Goal: Transaction & Acquisition: Purchase product/service

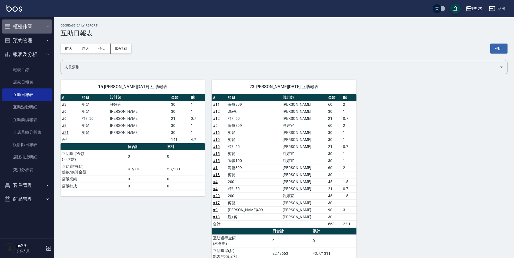
click at [36, 22] on button "櫃檯作業" at bounding box center [27, 26] width 50 height 14
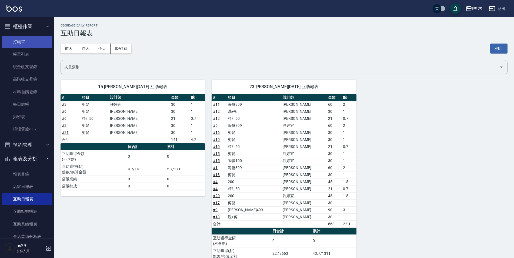
click at [32, 40] on link "打帳單" at bounding box center [27, 42] width 50 height 12
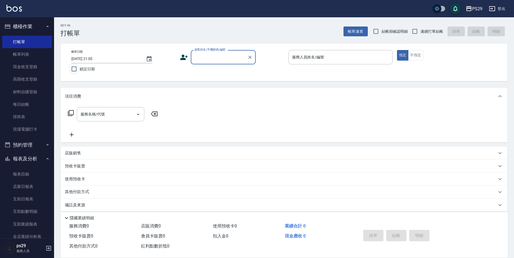
click at [73, 73] on input "鎖定日期" at bounding box center [73, 68] width 11 height 11
checkbox input "true"
click at [236, 58] on input "顧客姓名/手機號碼/編號" at bounding box center [219, 56] width 52 height 9
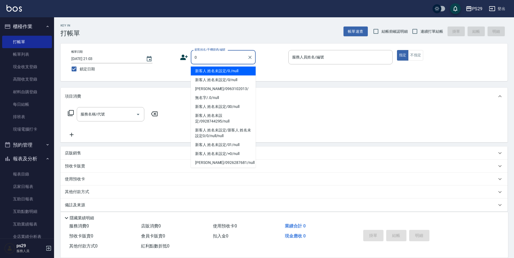
type input "新客人 姓名未設定/0./null"
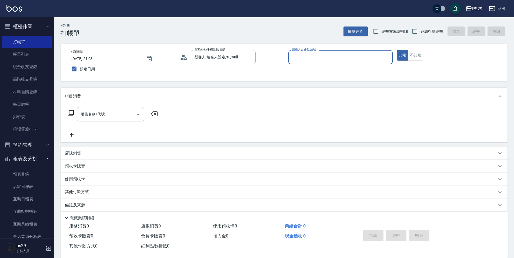
type input "3"
type input "新客人 姓名未設定/0/null"
type input "[PERSON_NAME]-3"
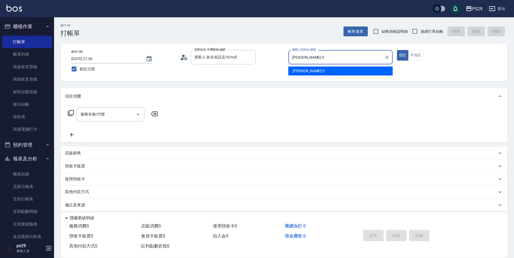
type button "true"
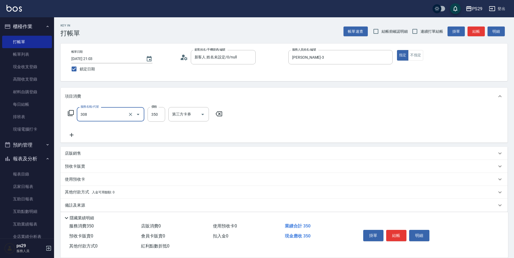
type input "洗+剪(308)"
type input "2"
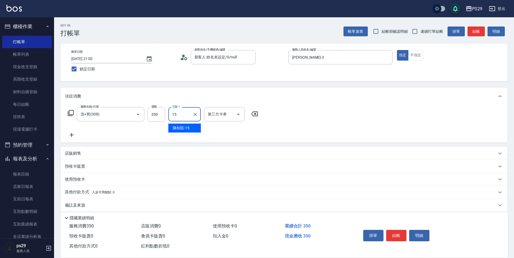
type input "1"
type input "[PERSON_NAME]-15"
click at [409, 232] on button "明細" at bounding box center [419, 235] width 20 height 11
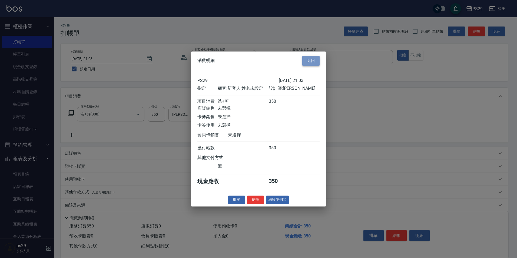
click at [314, 56] on button "返回" at bounding box center [310, 61] width 17 height 10
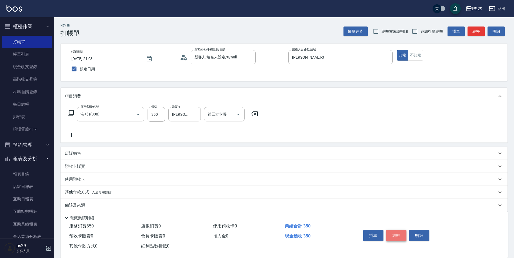
click at [400, 234] on button "結帳" at bounding box center [396, 235] width 20 height 11
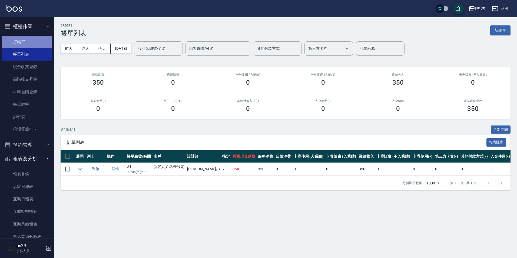
click at [28, 40] on link "打帳單" at bounding box center [27, 42] width 50 height 12
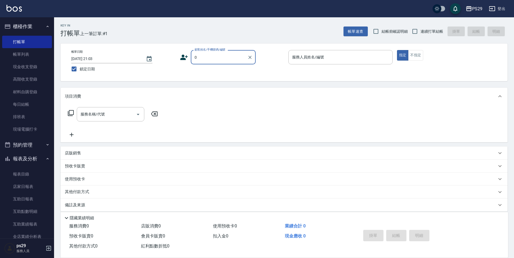
type input "新客人 姓名未設定/0/null"
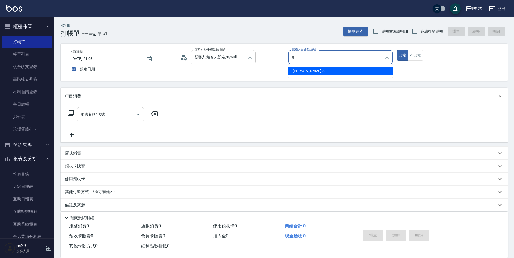
type input "[PERSON_NAME]-8"
type button "true"
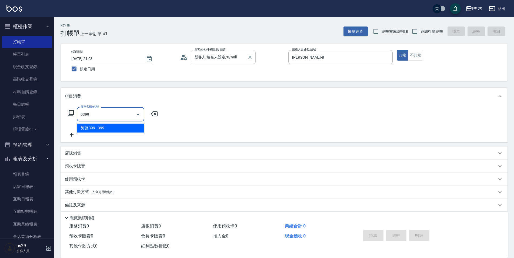
type input "海鹽399(0399)"
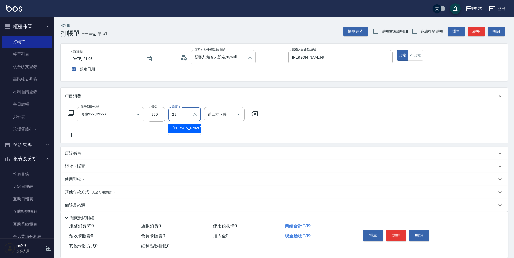
type input "吳畇蓁-23"
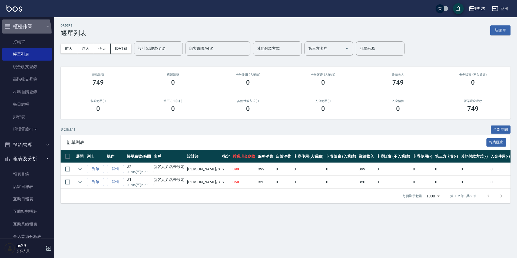
click at [6, 33] on button "櫃檯作業" at bounding box center [27, 26] width 50 height 14
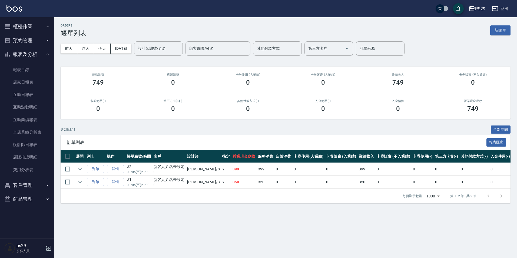
click at [25, 42] on button "預約管理" at bounding box center [27, 41] width 50 height 14
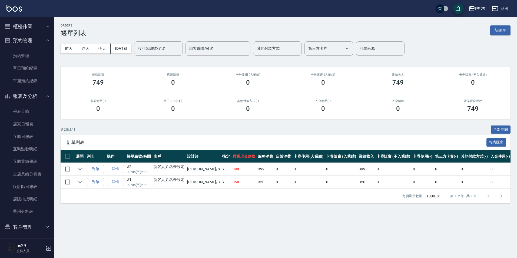
click at [27, 37] on button "預約管理" at bounding box center [27, 41] width 50 height 14
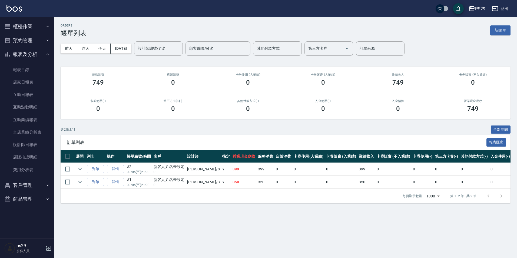
click at [37, 20] on button "櫃檯作業" at bounding box center [27, 26] width 50 height 14
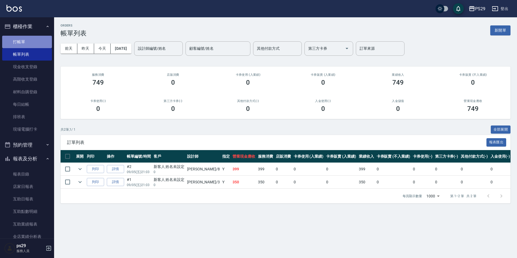
click at [27, 41] on link "打帳單" at bounding box center [27, 42] width 50 height 12
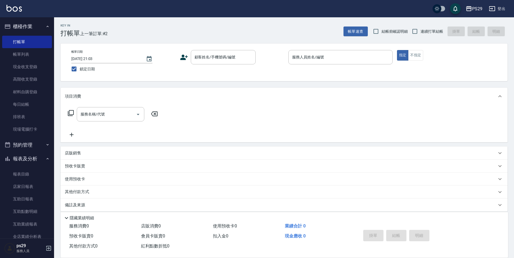
click at [430, 38] on div "Key In 打帳單 上一筆訂單:#2 帳單速查 結帳前確認明細 連續打單結帳 掛單 結帳 明細 帳單日期 [DATE] 21:03 鎖定日期 顧客姓名/手機…" at bounding box center [284, 140] width 460 height 246
click at [411, 34] on input "連續打單結帳" at bounding box center [414, 31] width 11 height 11
checkbox input "true"
click at [220, 54] on input "顧客姓名/手機號碼/編號" at bounding box center [219, 56] width 52 height 9
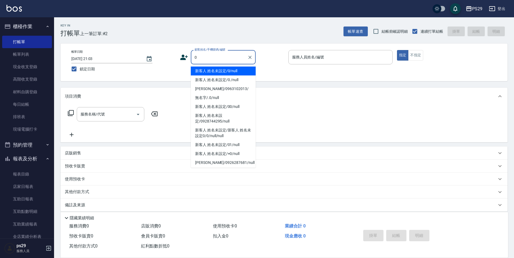
type input "新客人 姓名未設定/0/null"
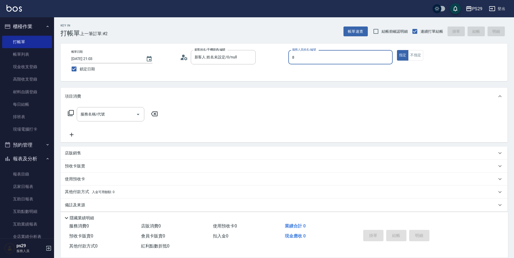
type input "[PERSON_NAME]-8"
type button "true"
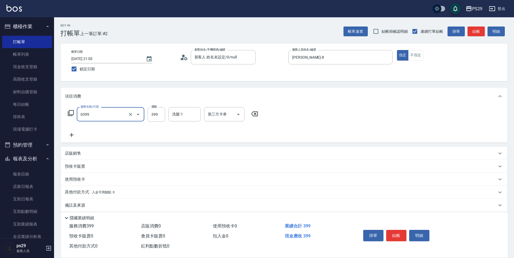
type input "海鹽399(0399)"
type input "[PERSON_NAME]-20"
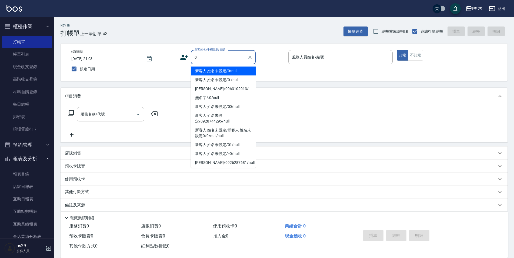
type input "新客人 姓名未設定/0/null"
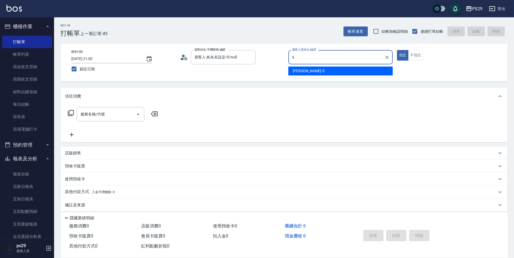
type input "[PERSON_NAME]維-5"
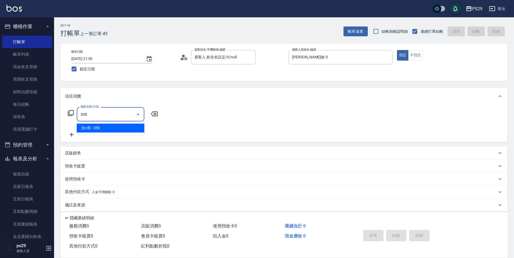
type input "洗+剪(308)"
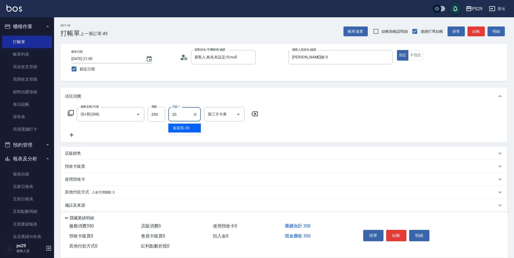
type input "[PERSON_NAME]-20"
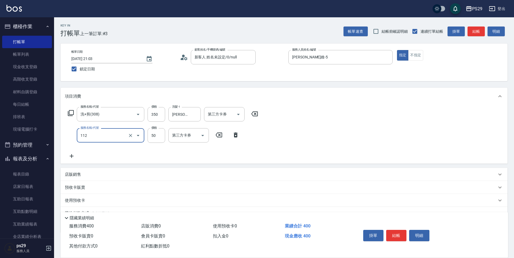
type input "精油50(112)"
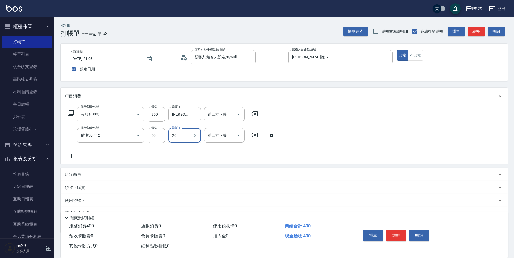
type input "[PERSON_NAME]-20"
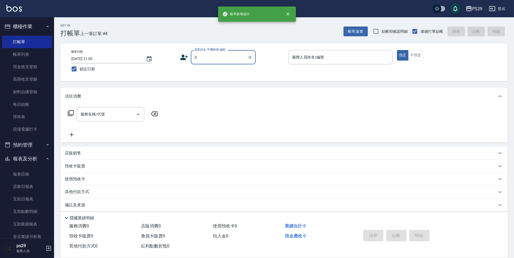
type input "新客人 姓名未設定/0/null"
type input "[PERSON_NAME]-1"
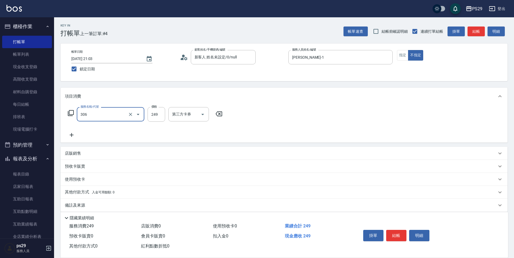
type input "剪髮(306)"
type input "25"
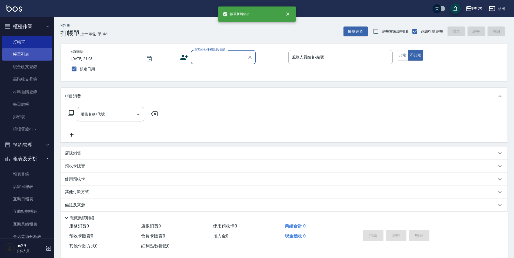
click at [21, 53] on link "帳單列表" at bounding box center [27, 54] width 50 height 12
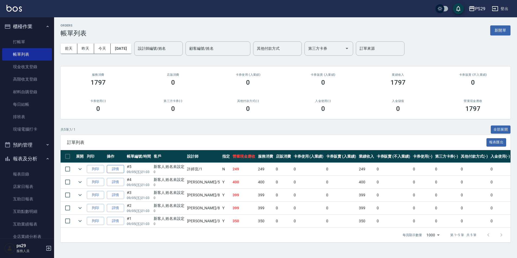
click at [118, 170] on link "詳情" at bounding box center [115, 169] width 17 height 8
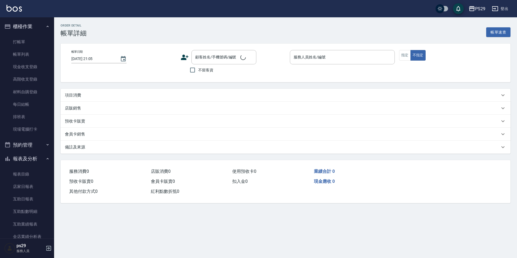
type input "[DATE] 21:03"
type input "[PERSON_NAME]-1"
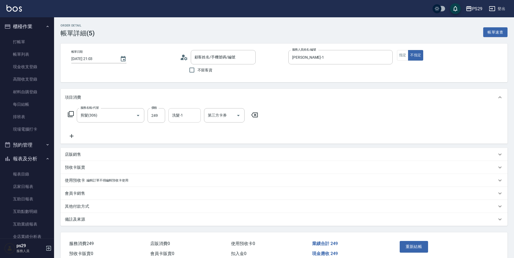
type input "剪髮(306)"
type input "新客人 姓名未設定/0/null"
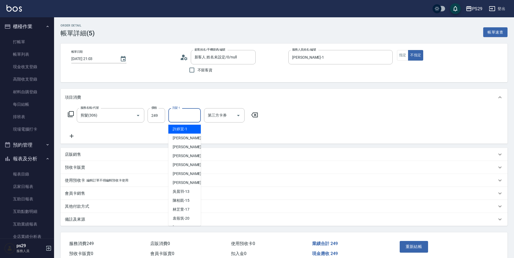
click at [183, 118] on input "洗髮-1" at bounding box center [185, 115] width 28 height 9
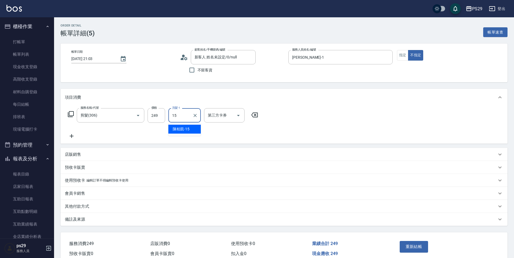
type input "[PERSON_NAME]-15"
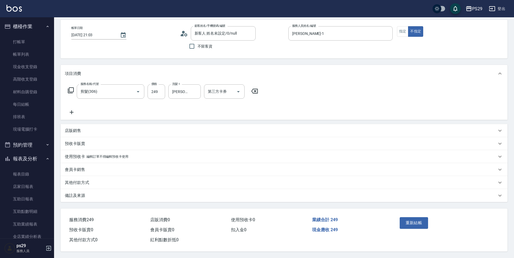
click at [415, 228] on div "重新結帳" at bounding box center [422, 227] width 49 height 24
click at [415, 223] on button "重新結帳" at bounding box center [414, 222] width 29 height 11
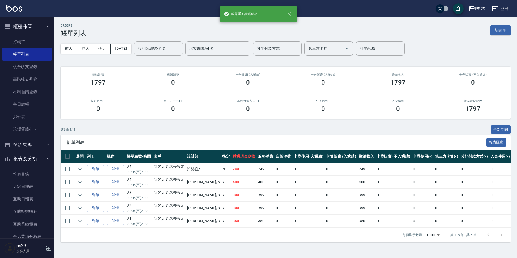
click at [2, 36] on link "打帳單" at bounding box center [27, 42] width 50 height 12
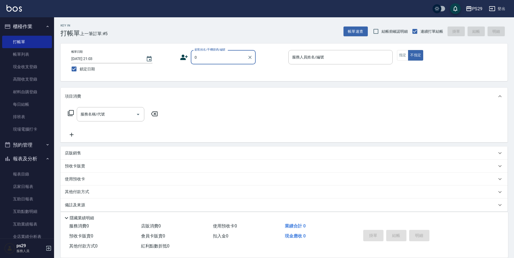
type input "新客人 姓名未設定/0/null"
type input "[PERSON_NAME]維-5"
type button "false"
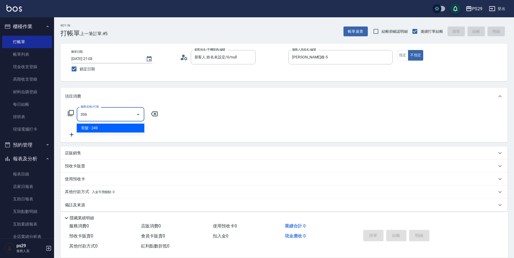
type input "剪髮(306)"
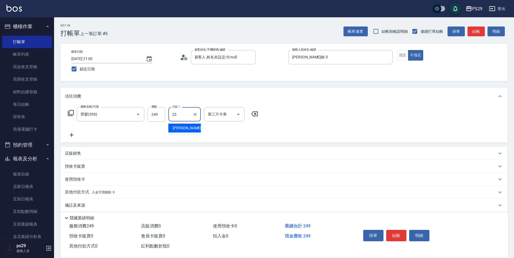
type input "吳畇蓁-23"
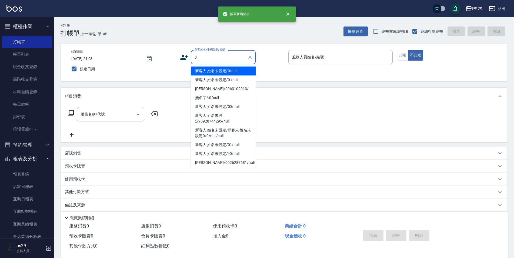
type input "新客人 姓名未設定/0/null"
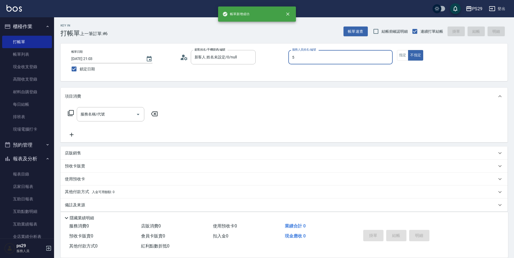
type input "[PERSON_NAME]維-5"
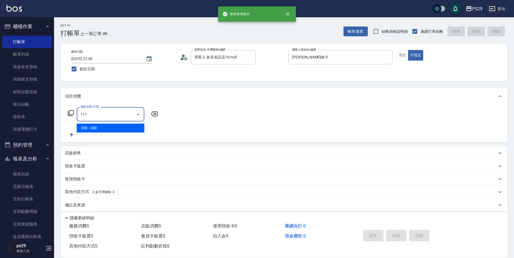
type input "200(111)"
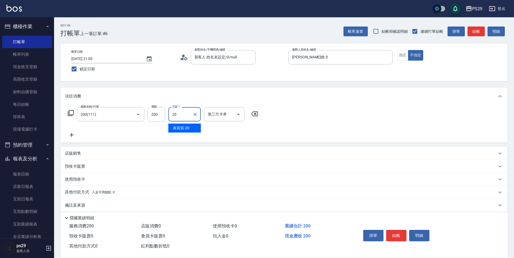
type input "[PERSON_NAME]-20"
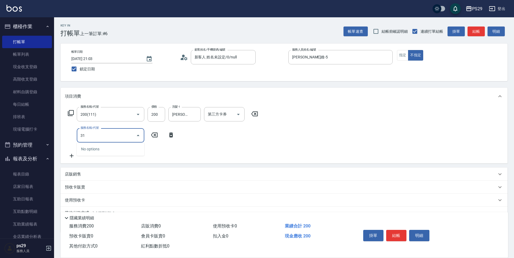
type input "310"
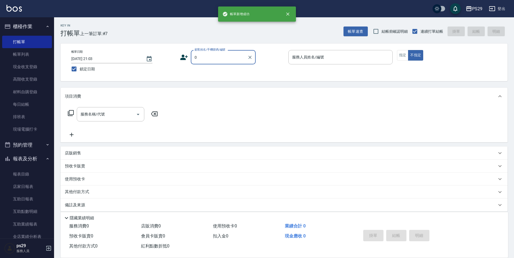
type input "新客人 姓名未設定/0/null"
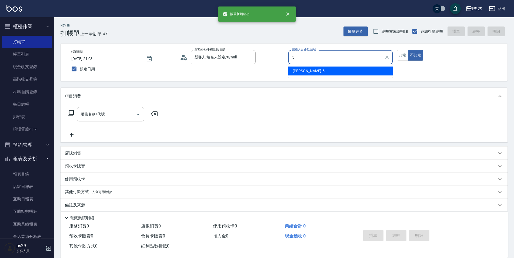
type input "[PERSON_NAME]維-5"
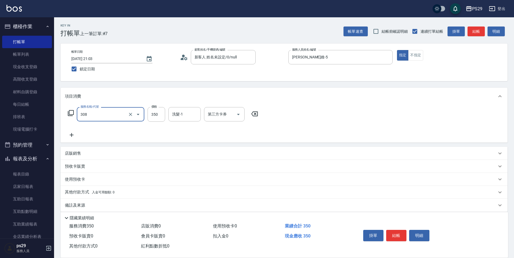
type input "洗+剪(308)"
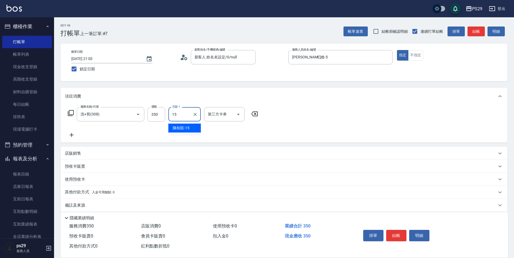
type input "[PERSON_NAME]-15"
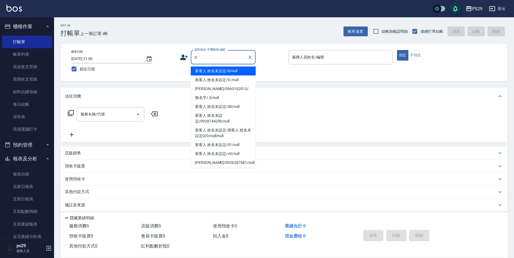
type input "新客人 姓名未設定/0/null"
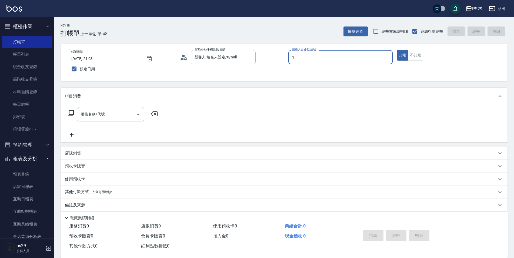
type input "[PERSON_NAME]-1"
type button "true"
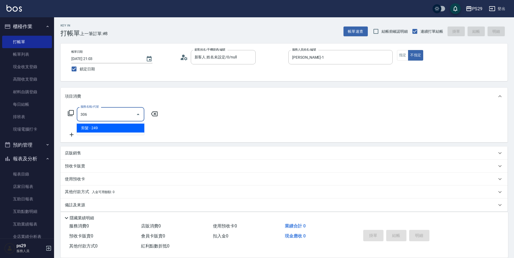
type input "剪髮(306)"
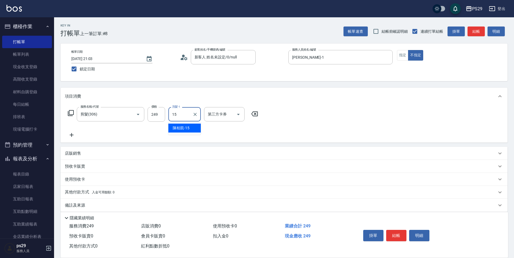
type input "[PERSON_NAME]-15"
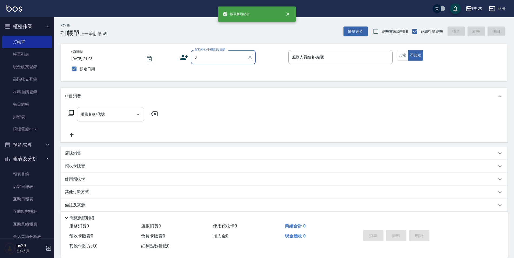
type input "新客人 姓名未設定/0/null"
type input "[PERSON_NAME]-3"
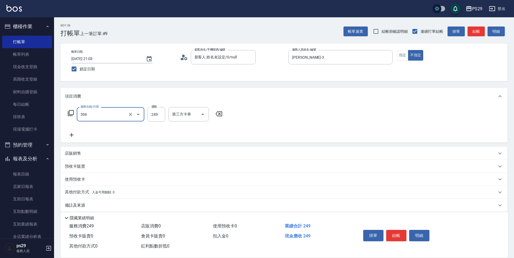
type input "剪髮(306)"
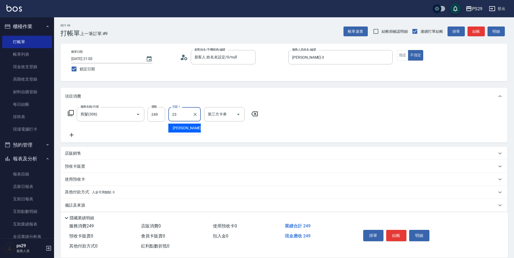
type input "吳畇蓁-23"
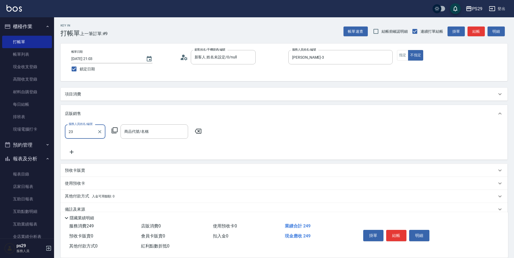
type input "吳畇蓁-23"
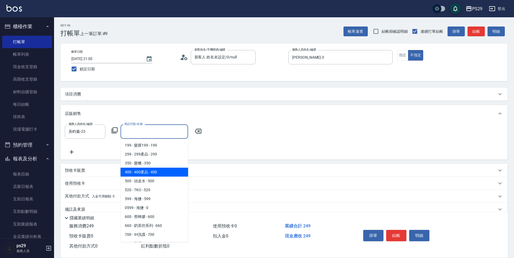
type input "3"
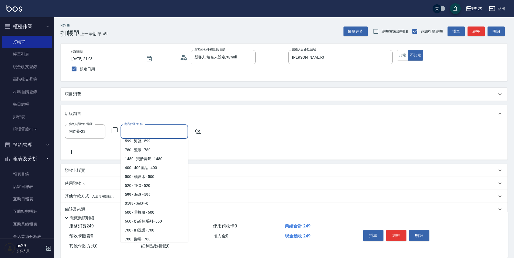
scroll to position [2, 0]
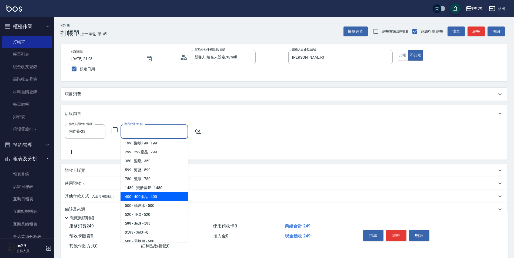
type input "400產品"
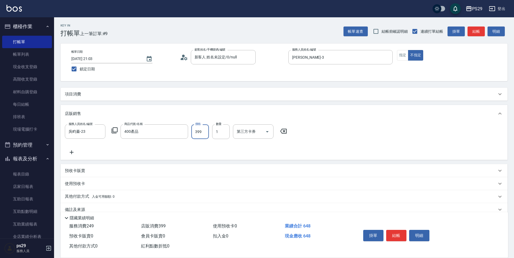
type input "399"
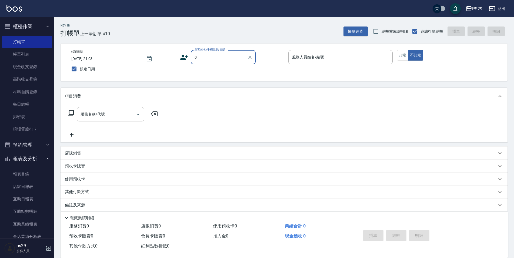
type input "新客人 姓名未設定/0/null"
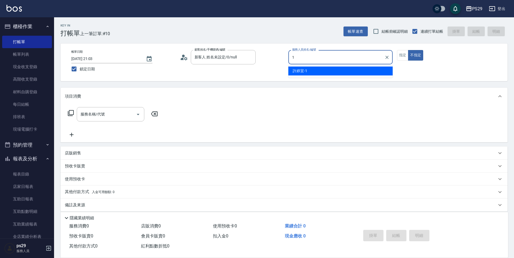
type input "[PERSON_NAME]-1"
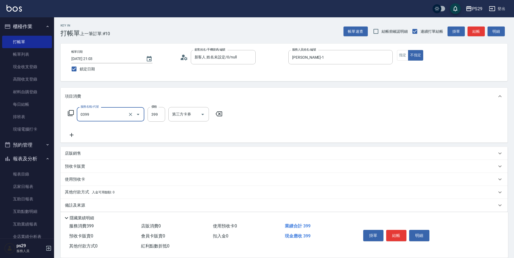
type input "海鹽399(0399)"
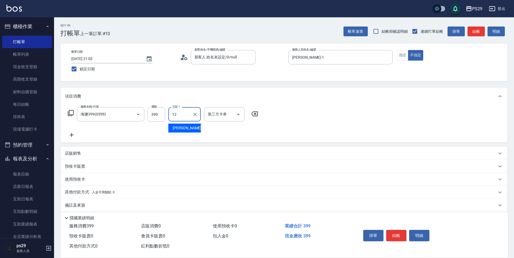
type input "[PERSON_NAME]-12"
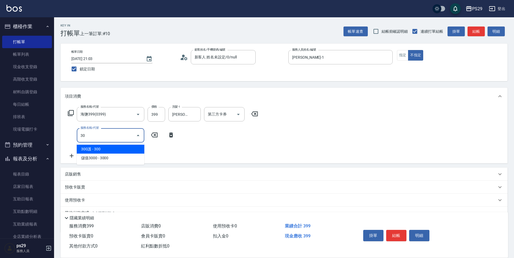
type input "304"
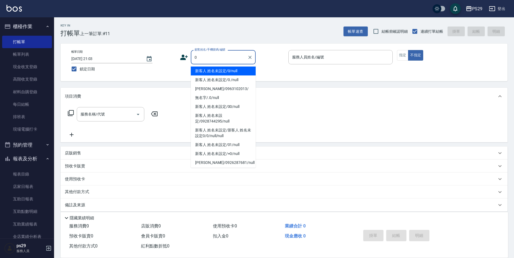
type input "新客人 姓名未設定/0/null"
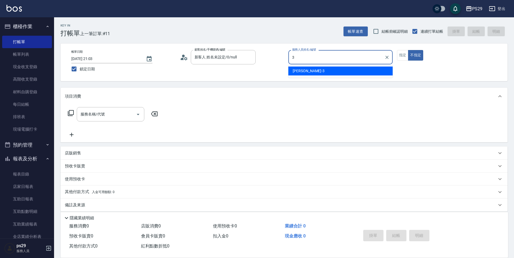
type input "[PERSON_NAME]-3"
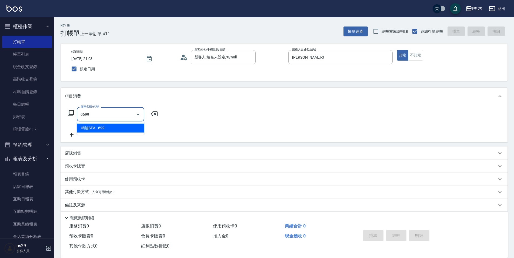
type input "精油SPA(0699)"
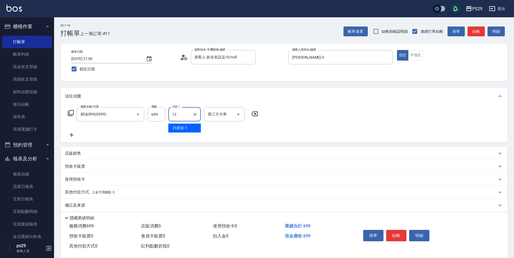
type input "[PERSON_NAME]-12"
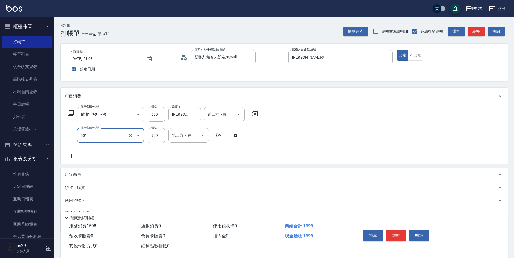
type input "染髮(501)"
type input "1200"
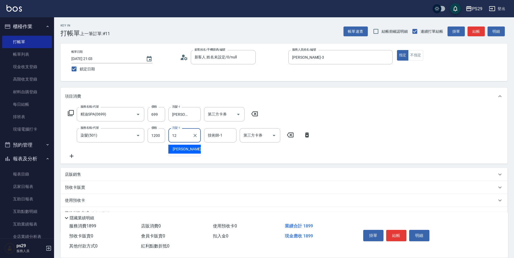
type input "[PERSON_NAME]-12"
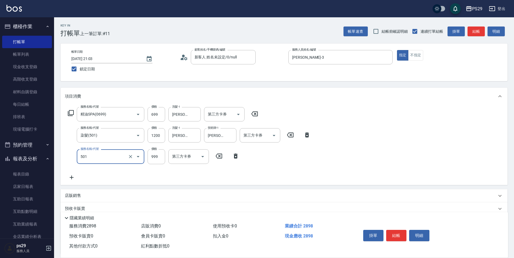
type input "染髮(501)"
type input "1200"
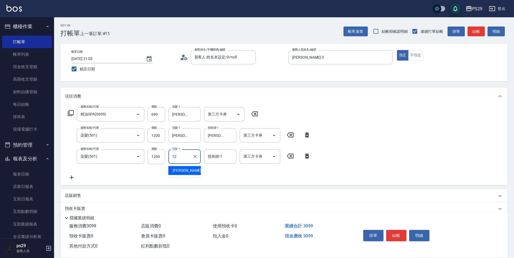
type input "[PERSON_NAME]-12"
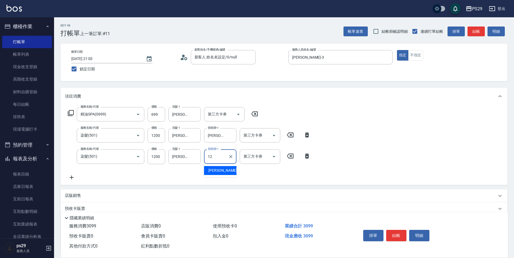
type input "[PERSON_NAME]-12"
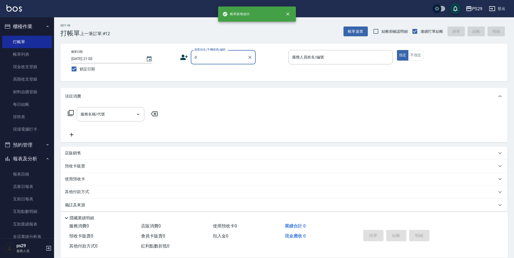
type input "新客人 姓名未設定/0/null"
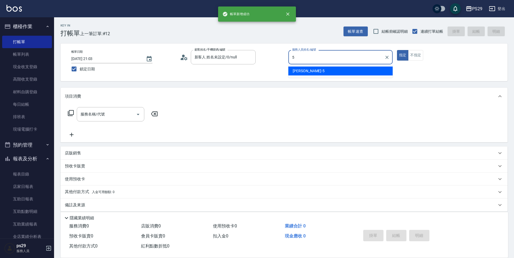
type input "[PERSON_NAME]維-5"
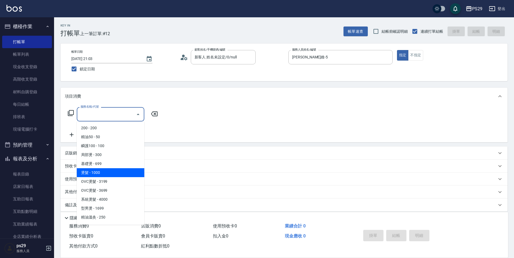
type input "燙髮(202)"
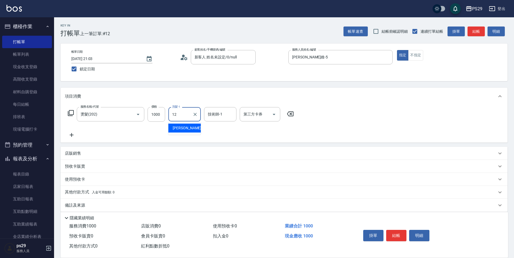
type input "[PERSON_NAME]-12"
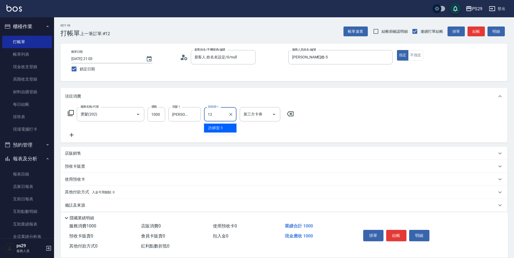
type input "[PERSON_NAME]-12"
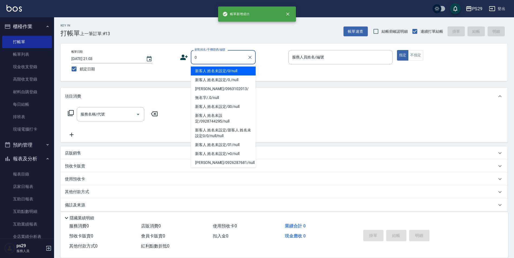
type input "新客人 姓名未設定/0/null"
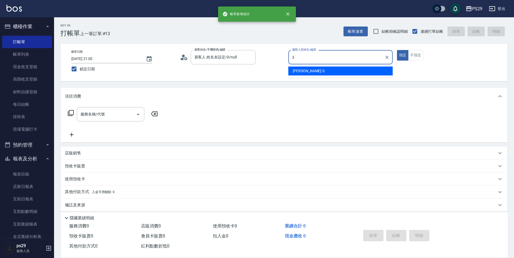
type input "[PERSON_NAME]-3"
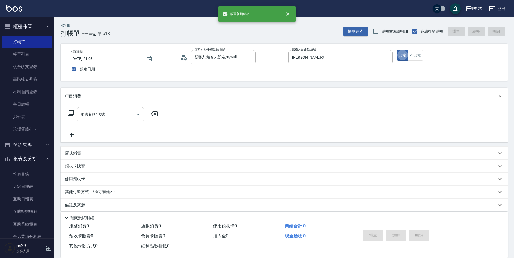
scroll to position [5, 0]
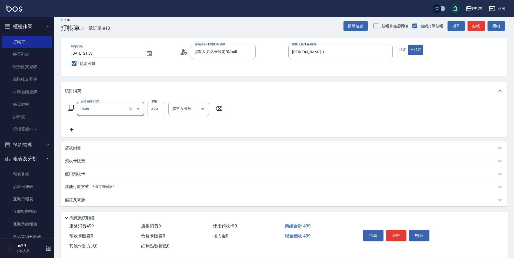
type input "[PERSON_NAME]499(0499)"
type input "[PERSON_NAME]-20"
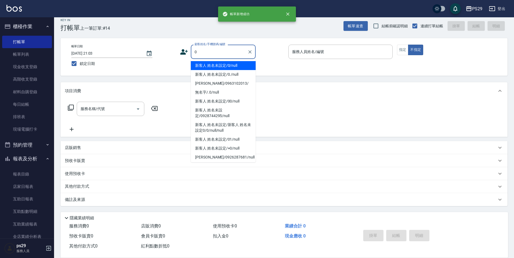
type input "新客人 姓名未設定/0/null"
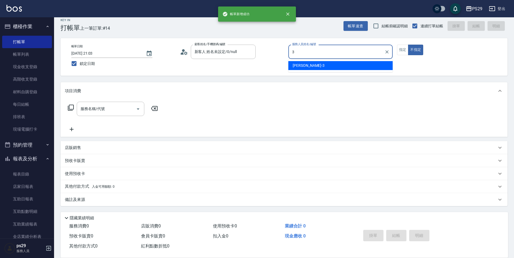
type input "[PERSON_NAME]-3"
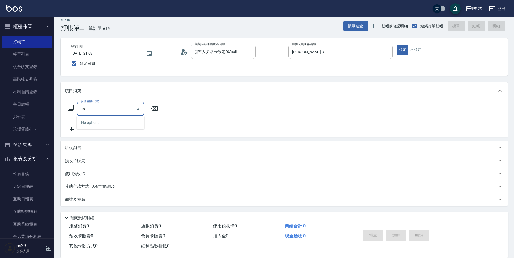
type input "0"
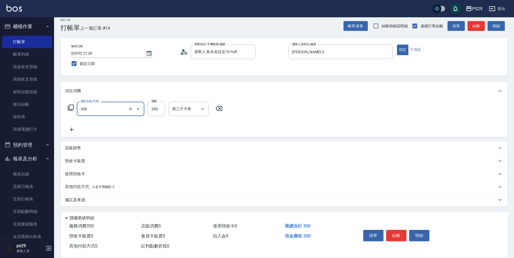
type input "洗+剪(308)"
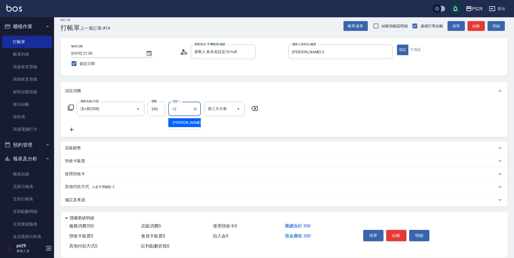
type input "[PERSON_NAME]-12"
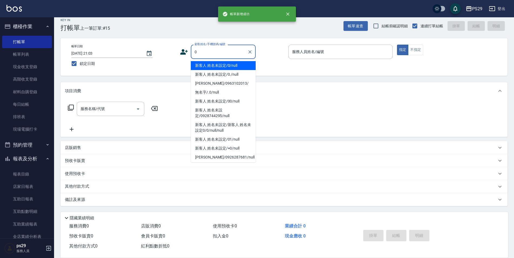
type input "新客人 姓名未設定/0/null"
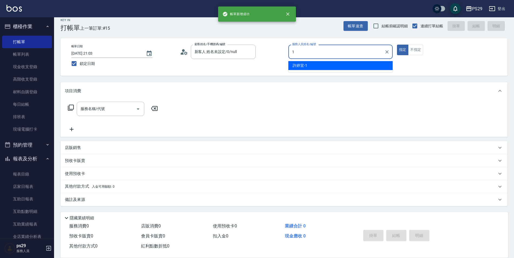
type input "[PERSON_NAME]-1"
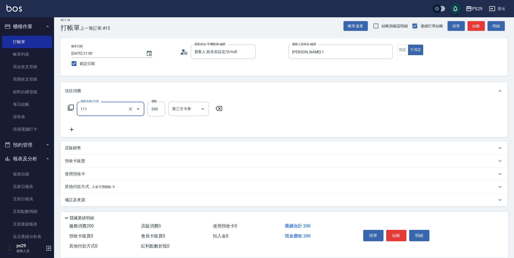
type input "200(111)"
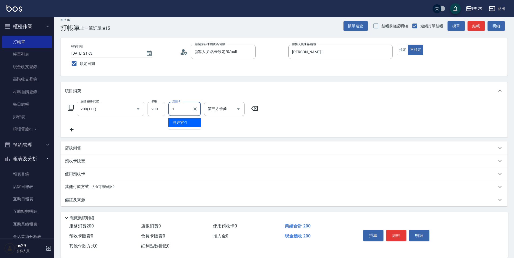
type input "[PERSON_NAME]-1"
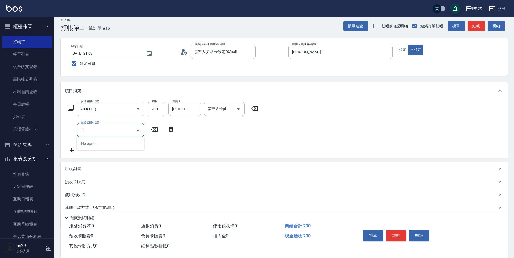
type input "310"
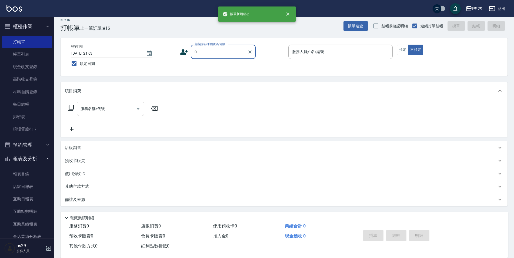
type input "新客人 姓名未設定/0/null"
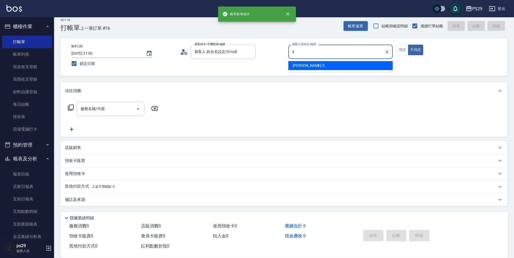
type input "53"
click at [408, 45] on button "不指定" at bounding box center [415, 50] width 15 height 11
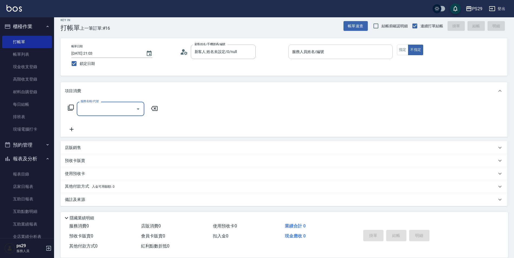
click at [307, 58] on div "服務人員姓名/編號" at bounding box center [340, 52] width 104 height 14
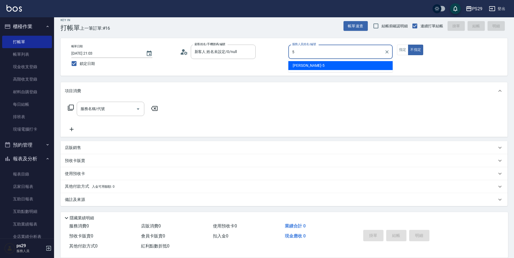
type input "[PERSON_NAME]維-5"
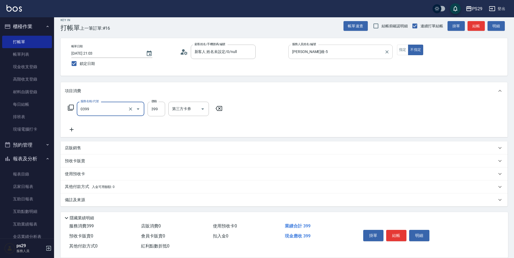
type input "海鹽399(0399)"
type input "[PERSON_NAME]-20"
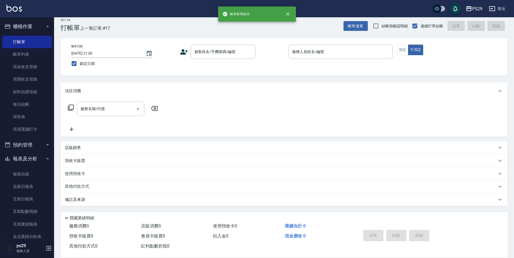
click at [377, 84] on div "項目消費" at bounding box center [284, 90] width 447 height 17
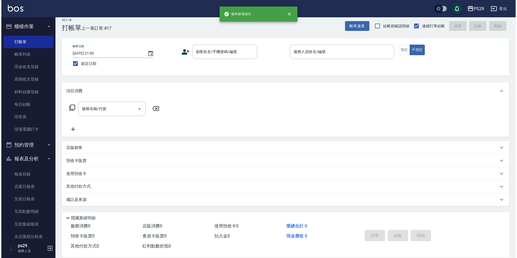
scroll to position [0, 0]
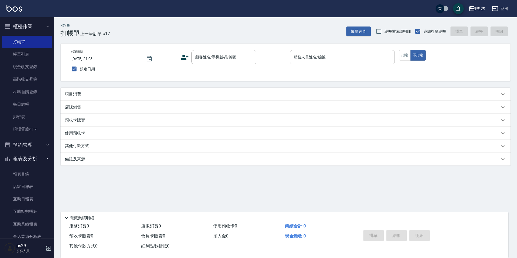
click at [86, 95] on div "項目消費" at bounding box center [282, 94] width 435 height 6
click at [207, 38] on div "Key In 打帳單 上一筆訂單:#17 帳單速查 結帳前確認明細 連續打單結帳 掛單 結帳 明細 帳單日期 [DATE] 21:03 鎖定日期 顧客姓名/手…" at bounding box center [285, 117] width 463 height 200
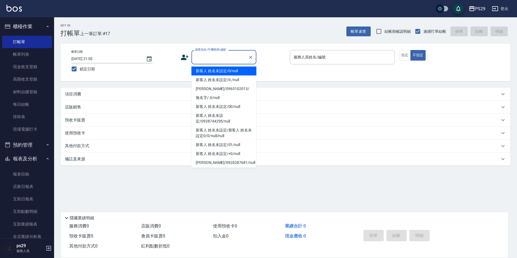
click at [212, 54] on div "顧客姓名/手機號碼/編號 顧客姓名/手機號碼/編號" at bounding box center [223, 57] width 65 height 14
type input "新客人 姓名未設定/0/null"
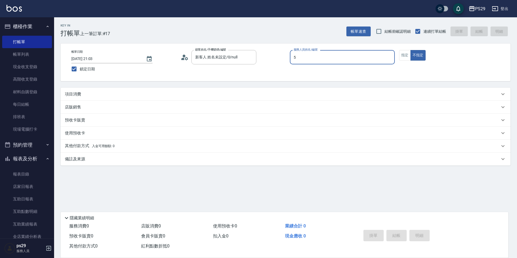
type input "[PERSON_NAME]維-5"
click at [410, 50] on button "不指定" at bounding box center [417, 55] width 15 height 11
click at [78, 98] on div "項目消費" at bounding box center [286, 94] width 450 height 13
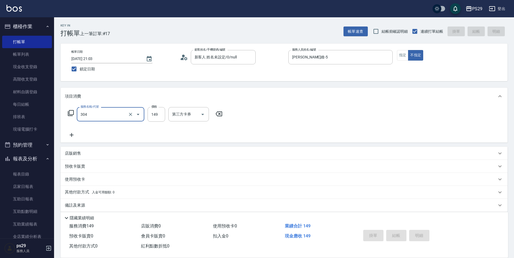
type input "304"
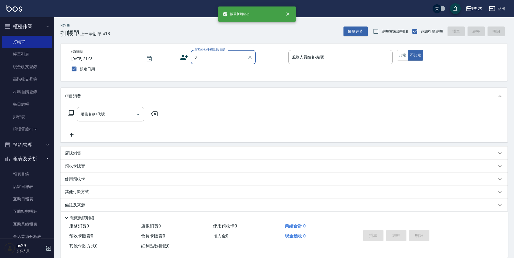
type input "新客人 姓名未設定/0/null"
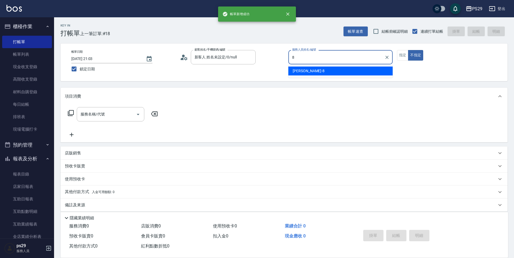
type input "[PERSON_NAME]-8"
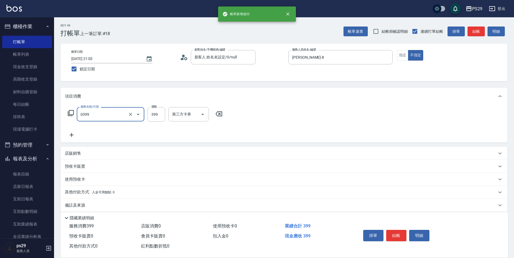
type input "海鹽399(0399)"
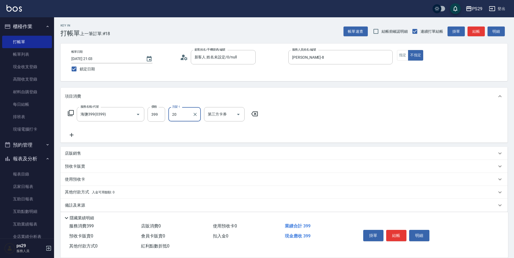
type input "[PERSON_NAME]-20"
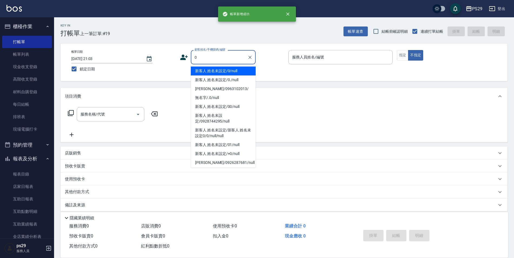
type input "新客人 姓名未設定/0/null"
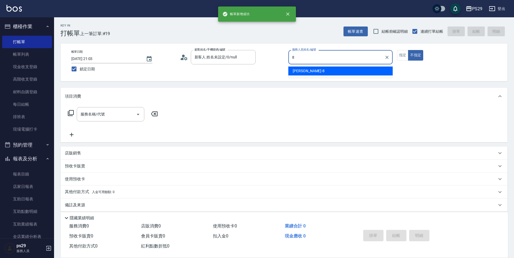
type input "[PERSON_NAME]-8"
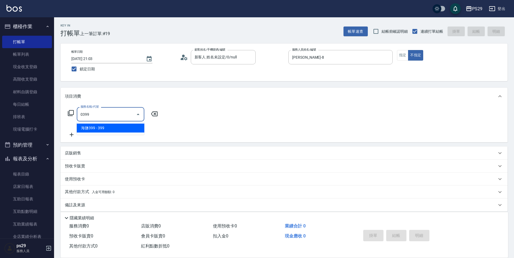
type input "海鹽399(0399)"
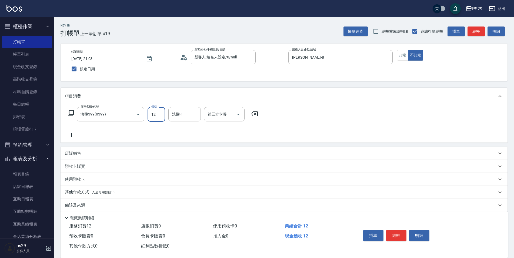
type input "12"
type input "[PERSON_NAME]-12"
click at [149, 114] on input "12" at bounding box center [157, 114] width 18 height 15
click at [158, 113] on input "3399" at bounding box center [157, 114] width 18 height 15
click at [155, 114] on input "3399" at bounding box center [157, 114] width 18 height 15
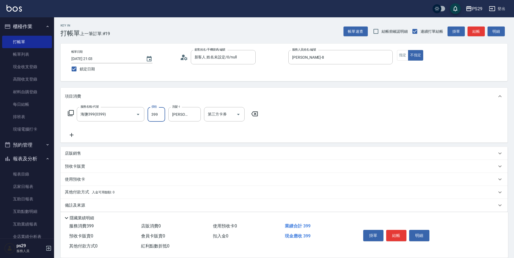
type input "399"
click at [193, 132] on div "服務名稱/代號 海鹽399(0399) 服務名稱/代號 價格 399 價格 洗髮-1 [PERSON_NAME]-12 洗髮-1 第三方卡券 第三方卡券" at bounding box center [163, 122] width 196 height 31
click at [397, 236] on button "結帳" at bounding box center [396, 235] width 20 height 11
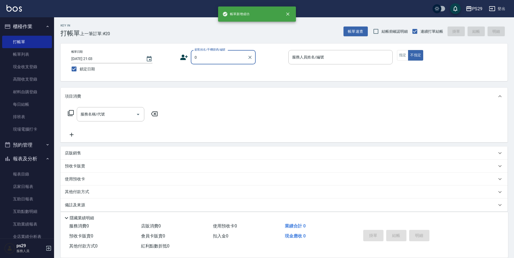
type input "新客人 姓名未設定/0/null"
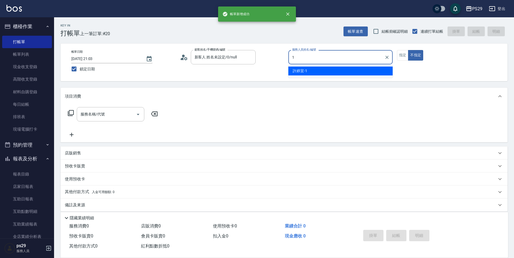
type input "[PERSON_NAME]-1"
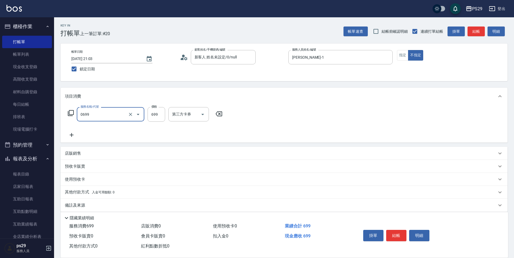
type input "精油SPA(0699)"
type input "吳畇蓁-23"
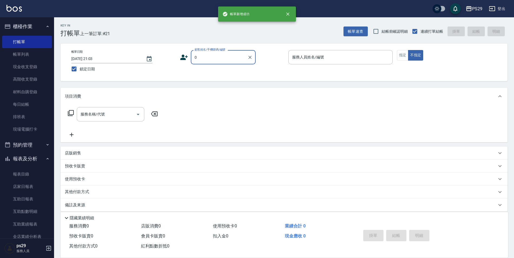
type input "新客人 姓名未設定/0/null"
type input "[PERSON_NAME]-3"
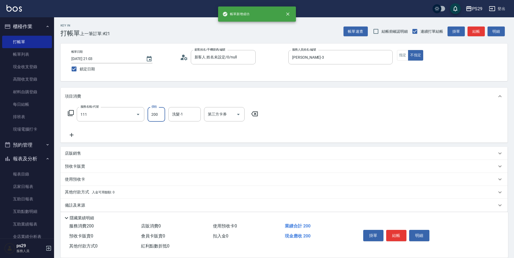
type input "200(111)"
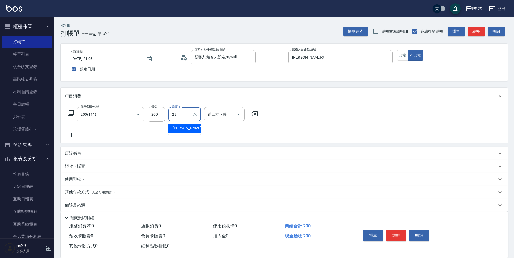
type input "吳畇蓁-23"
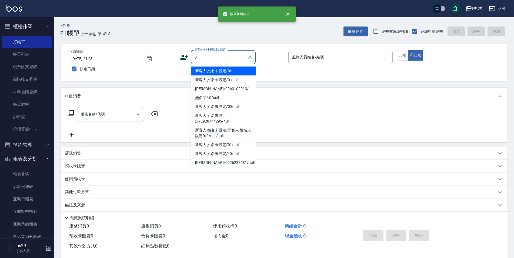
type input "新客人 姓名未設定/0/null"
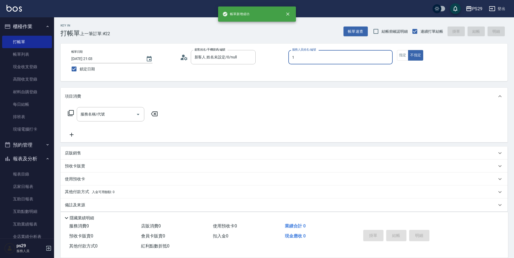
type input "[PERSON_NAME]-1"
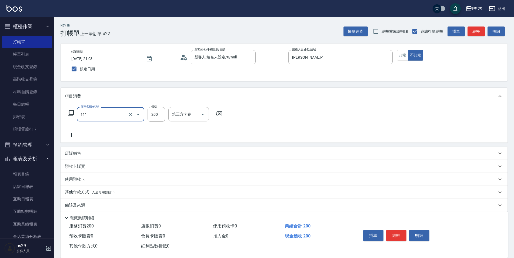
type input "200(111)"
type input "[PERSON_NAME]-20"
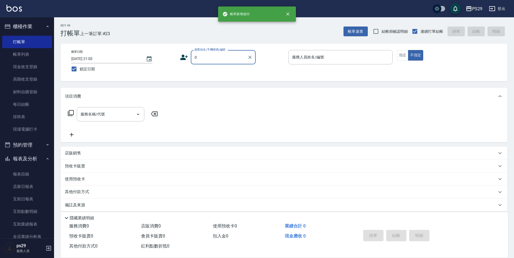
type input "新客人 姓名未設定/0/null"
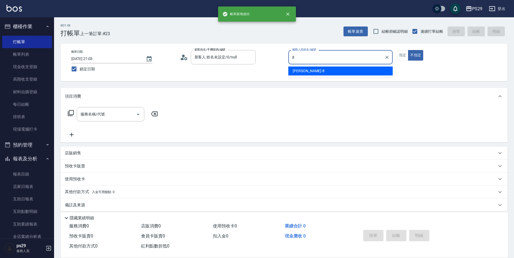
type input "[PERSON_NAME]-8"
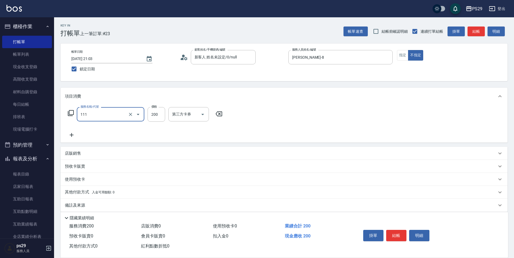
type input "200(111)"
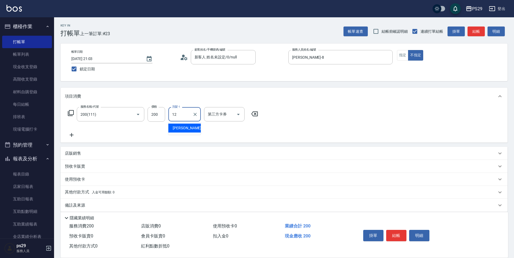
type input "[PERSON_NAME]-12"
click at [109, 113] on input "200(111)" at bounding box center [103, 113] width 48 height 9
type input "300護(401)"
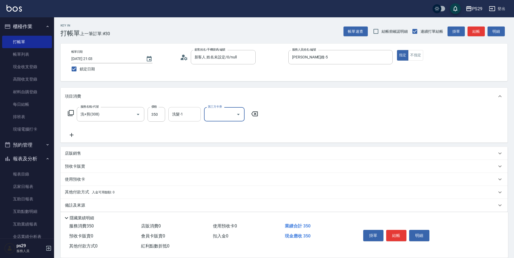
click at [188, 113] on input "洗髮-1" at bounding box center [185, 113] width 28 height 9
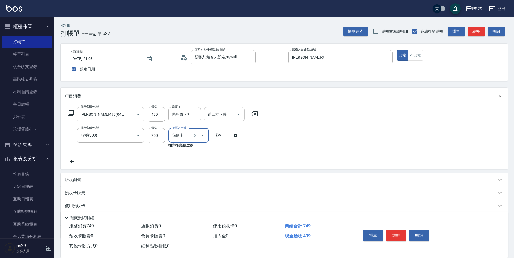
click at [239, 111] on button "Open" at bounding box center [238, 114] width 9 height 9
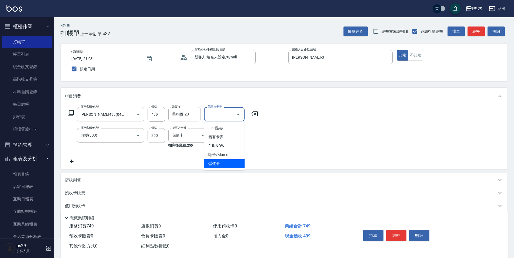
click at [219, 164] on span "儲值卡" at bounding box center [224, 163] width 41 height 9
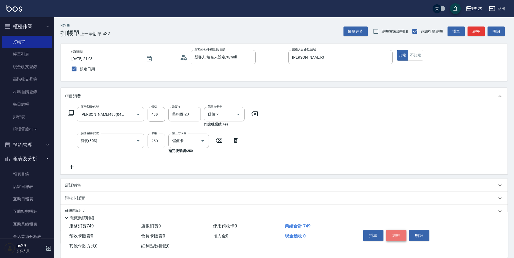
click at [404, 238] on button "結帳" at bounding box center [396, 235] width 20 height 11
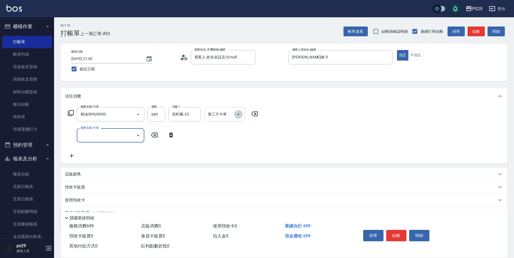
click at [236, 117] on icon "Open" at bounding box center [238, 114] width 6 height 6
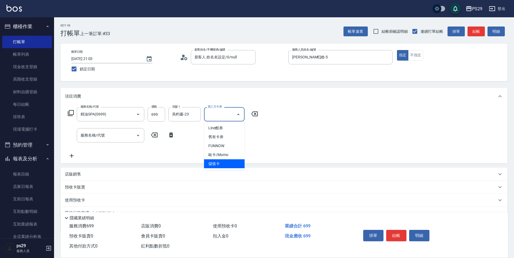
click at [226, 164] on span "儲值卡" at bounding box center [224, 163] width 41 height 9
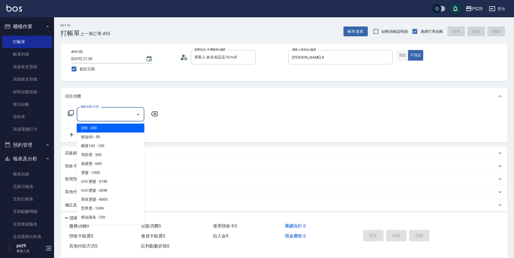
click at [400, 53] on button "指定" at bounding box center [403, 55] width 12 height 11
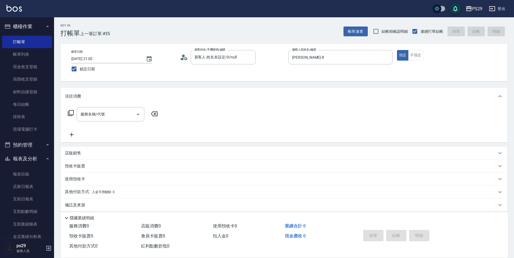
click at [124, 105] on div "項目消費" at bounding box center [284, 96] width 447 height 17
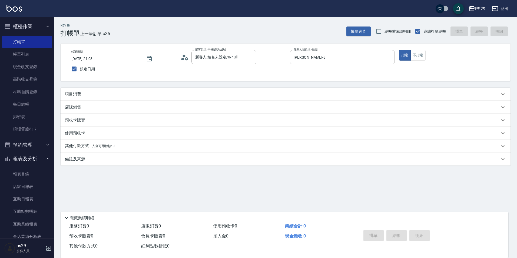
click at [118, 113] on div "項目消費 服務名稱/代號 服務名稱/代號 店販銷售 服務人員姓名/編號 服務人員姓名/編號 商品代號/名稱 商品代號/名稱 預收卡販賣 卡券名稱/代號 卡券名…" at bounding box center [286, 127] width 450 height 78
click at [97, 89] on div "項目消費" at bounding box center [286, 94] width 450 height 13
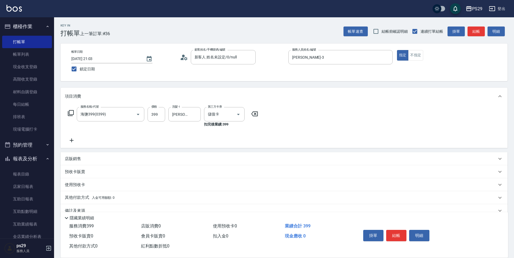
click at [413, 62] on div "帳單日期 [DATE] 21:03 鎖定日期 顧客姓名/手機號碼/編號 新客人 姓名未設定/0/null 顧客姓名/手機號碼/編號 服務人員姓名/編號 [PE…" at bounding box center [284, 62] width 434 height 25
click at [414, 61] on div "帳單日期 [DATE] 21:03 鎖定日期 顧客姓名/手機號碼/編號 新客人 姓名未設定/0/null 顧客姓名/手機號碼/編號 服務人員姓名/編號 [PE…" at bounding box center [284, 62] width 434 height 25
click at [414, 49] on div "帳單日期 [DATE] 21:03 鎖定日期 顧客姓名/手機號碼/編號 新客人 姓名未設定/0/null 顧客姓名/手機號碼/編號 服務人員姓名/編號 [PE…" at bounding box center [284, 63] width 447 height 38
click at [416, 54] on button "不指定" at bounding box center [415, 55] width 15 height 11
click at [400, 232] on button "結帳" at bounding box center [396, 235] width 20 height 11
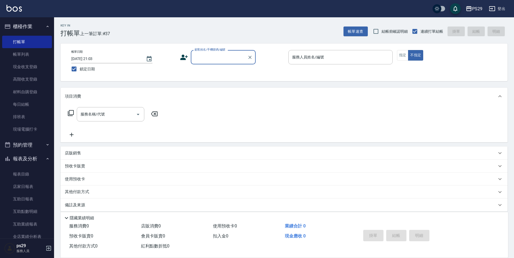
click at [47, 32] on button "櫃檯作業" at bounding box center [27, 26] width 50 height 14
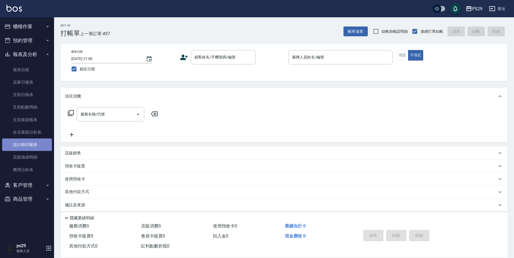
click at [28, 148] on link "設計師日報表" at bounding box center [27, 144] width 50 height 12
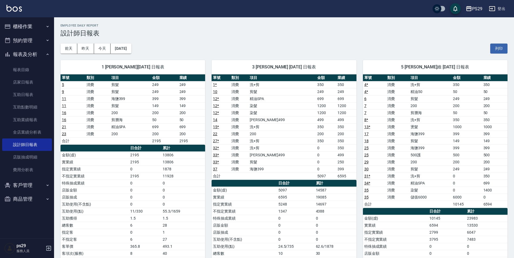
click at [32, 27] on button "櫃檯作業" at bounding box center [27, 26] width 50 height 14
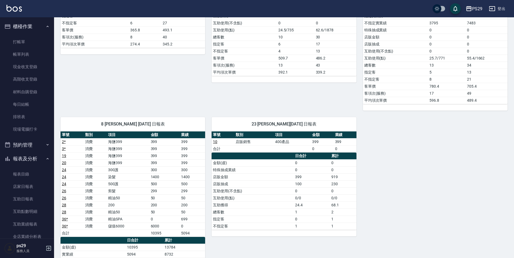
scroll to position [162, 0]
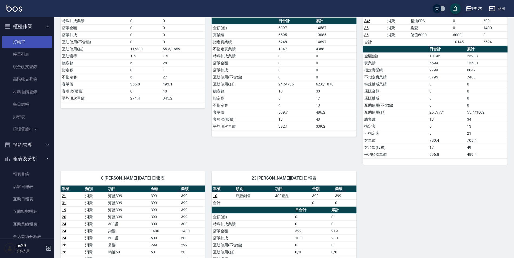
drag, startPoint x: 24, startPoint y: 28, endPoint x: 26, endPoint y: 36, distance: 8.7
click at [24, 28] on button "櫃檯作業" at bounding box center [27, 26] width 50 height 14
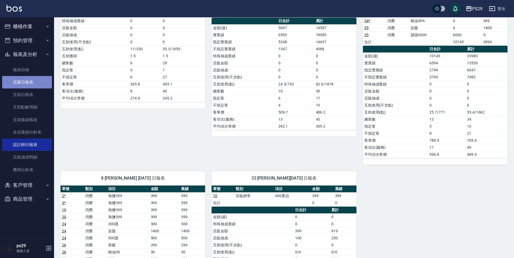
click at [29, 79] on link "店家日報表" at bounding box center [27, 82] width 50 height 12
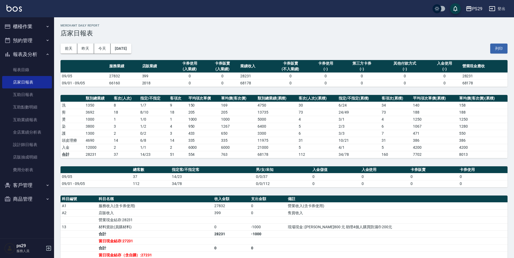
scroll to position [54, 0]
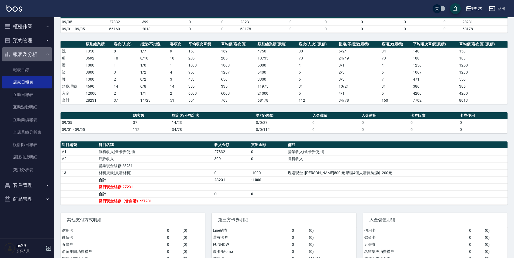
click at [44, 54] on button "報表及分析" at bounding box center [27, 54] width 50 height 14
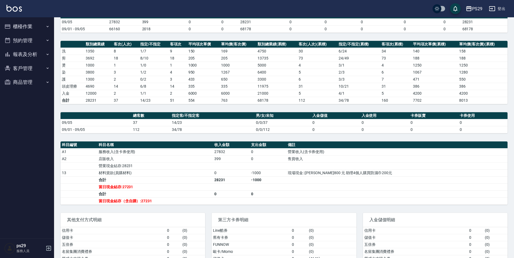
click at [16, 8] on img at bounding box center [13, 8] width 15 height 7
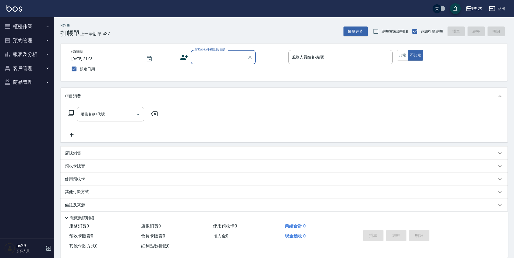
click at [22, 31] on button "櫃檯作業" at bounding box center [27, 26] width 50 height 14
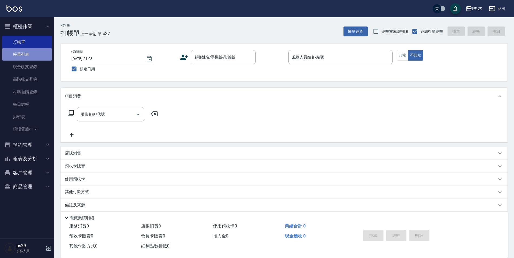
click at [35, 59] on link "帳單列表" at bounding box center [27, 54] width 50 height 12
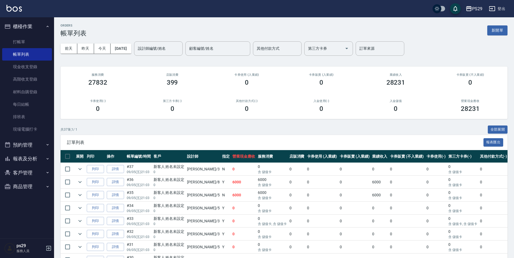
click at [41, 28] on button "櫃檯作業" at bounding box center [27, 26] width 50 height 14
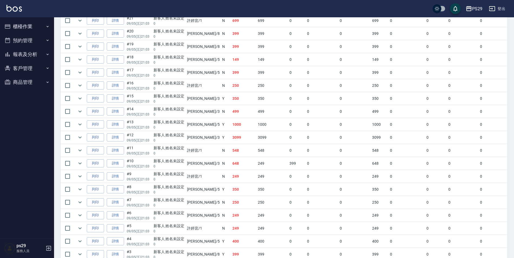
scroll to position [275, 0]
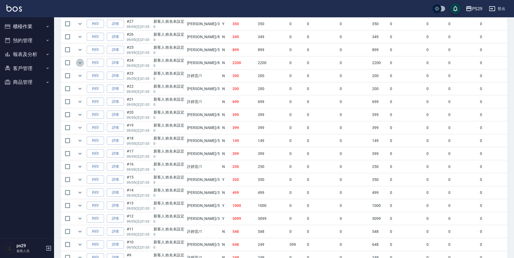
click at [77, 64] on icon "expand row" at bounding box center [80, 62] width 6 height 6
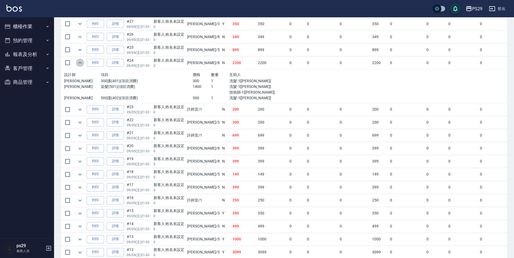
click at [77, 64] on icon "expand row" at bounding box center [80, 62] width 6 height 6
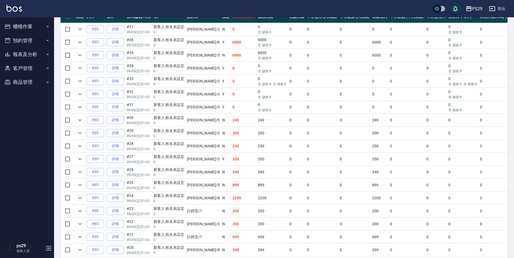
scroll to position [113, 0]
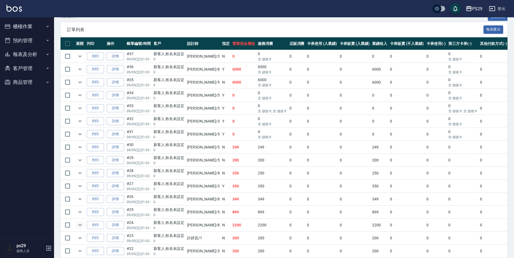
click at [13, 11] on img at bounding box center [13, 8] width 15 height 7
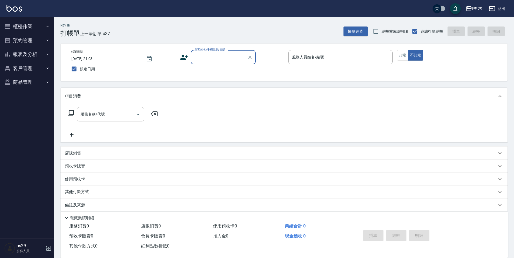
click at [14, 7] on img at bounding box center [13, 8] width 15 height 7
click at [27, 71] on button "客戶管理" at bounding box center [27, 68] width 50 height 14
click at [38, 56] on button "報表及分析" at bounding box center [27, 54] width 50 height 14
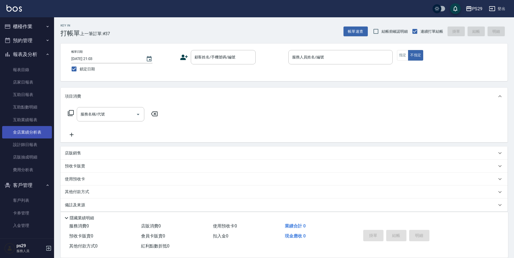
drag, startPoint x: 40, startPoint y: 148, endPoint x: 40, endPoint y: 132, distance: 15.7
click at [40, 148] on link "設計師日報表" at bounding box center [27, 144] width 50 height 12
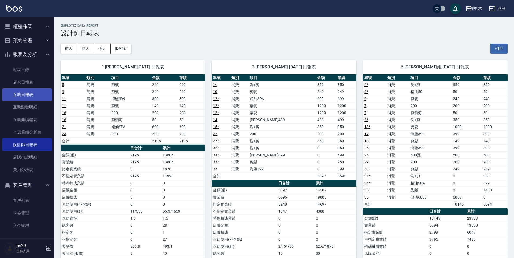
click at [37, 97] on link "互助日報表" at bounding box center [27, 94] width 50 height 12
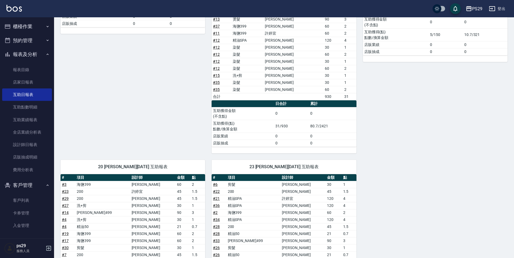
scroll to position [53, 0]
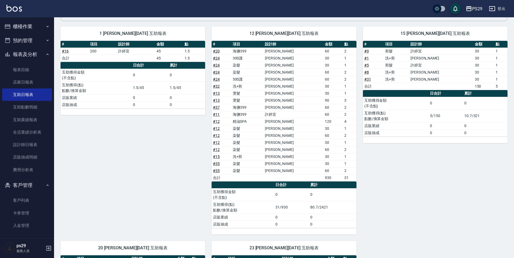
drag, startPoint x: 345, startPoint y: 176, endPoint x: 347, endPoint y: 174, distance: 3.1
click at [347, 174] on td "31" at bounding box center [349, 177] width 13 height 7
